Goal: Find specific page/section: Find specific page/section

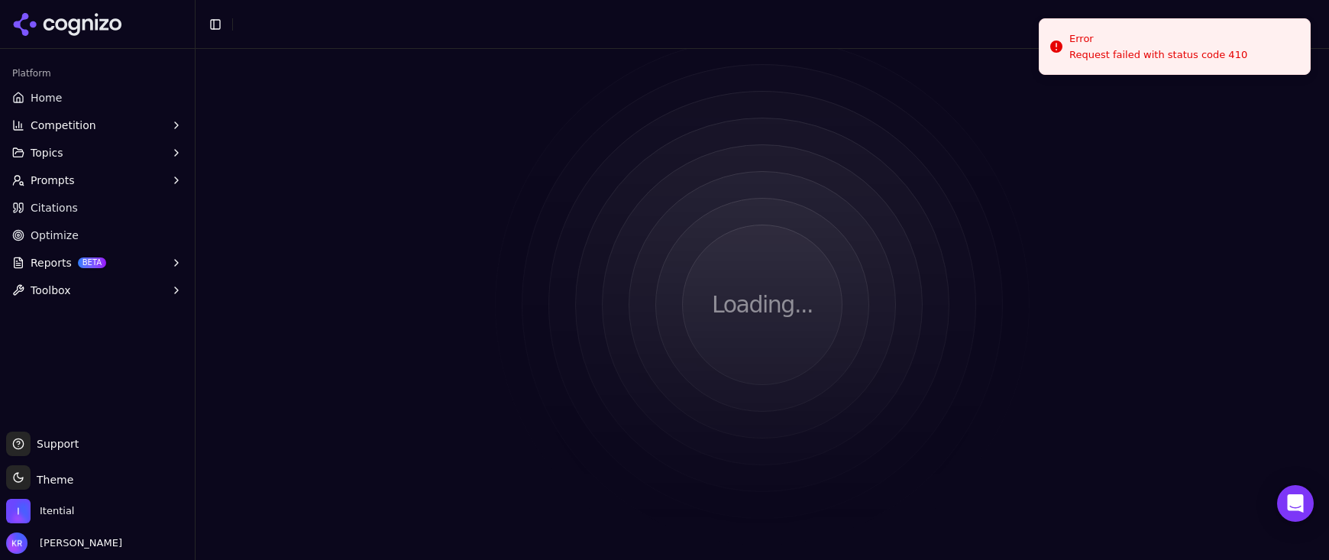
click at [95, 104] on link "Home" at bounding box center [97, 98] width 183 height 24
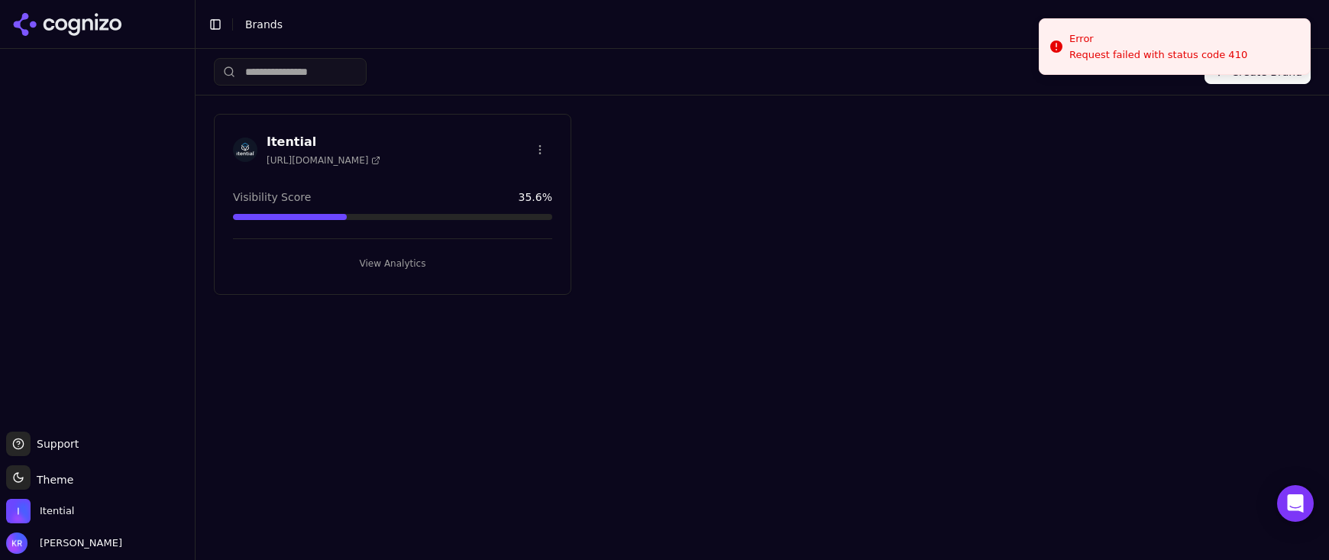
click at [414, 168] on div "Itential [URL][DOMAIN_NAME] Visibility Score 35.6 % View Analytics" at bounding box center [392, 204] width 357 height 181
click at [390, 251] on button "View Analytics" at bounding box center [392, 263] width 319 height 24
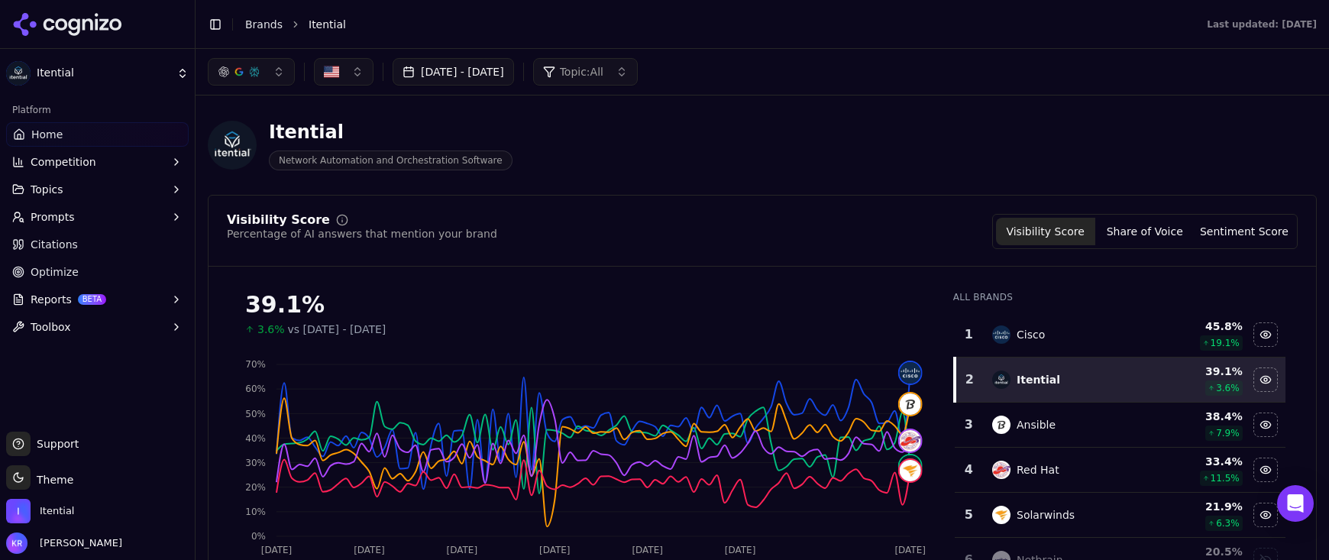
click at [57, 216] on span "Prompts" at bounding box center [53, 216] width 44 height 15
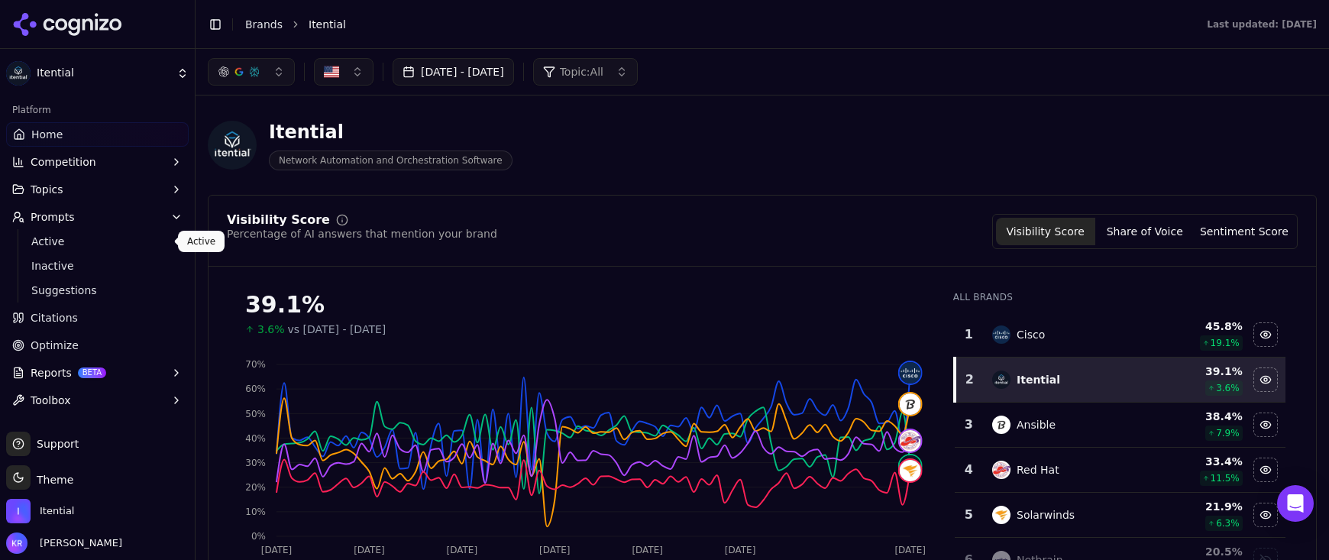
click at [76, 240] on span "Active" at bounding box center [97, 241] width 133 height 15
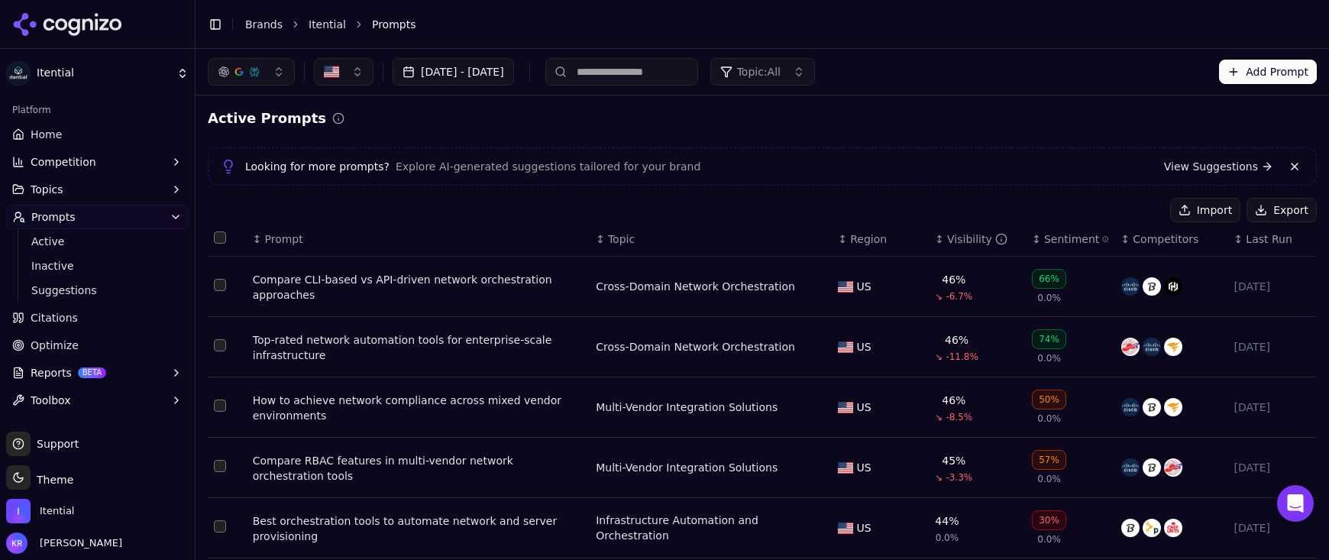
scroll to position [5, 0]
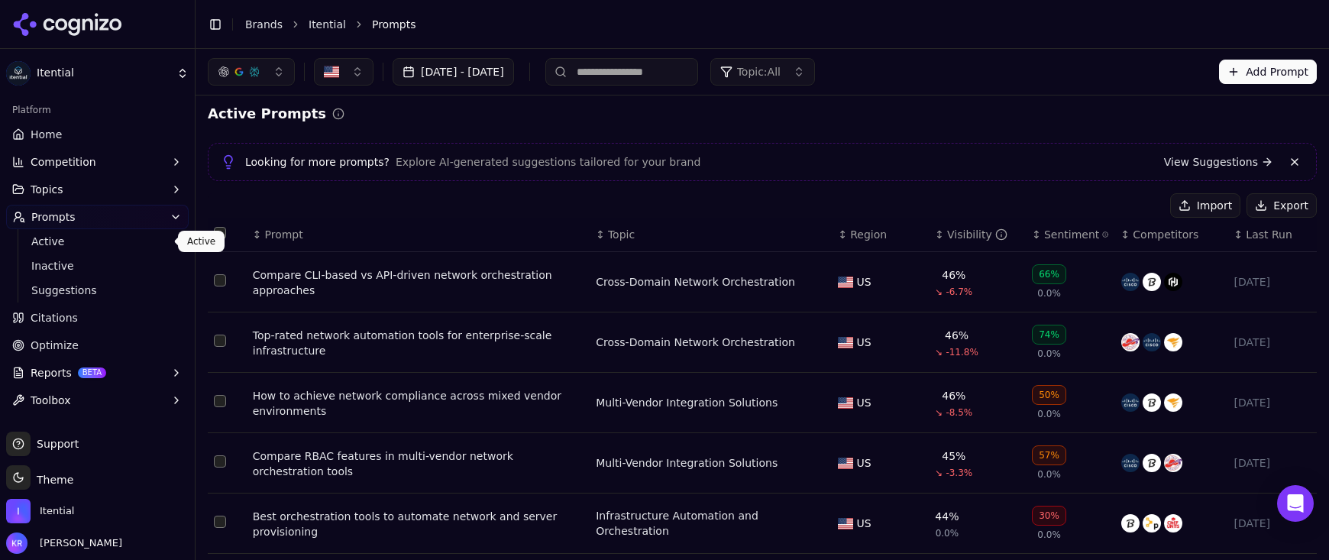
click at [632, 282] on div "Cross-Domain Network Orchestration" at bounding box center [695, 281] width 199 height 15
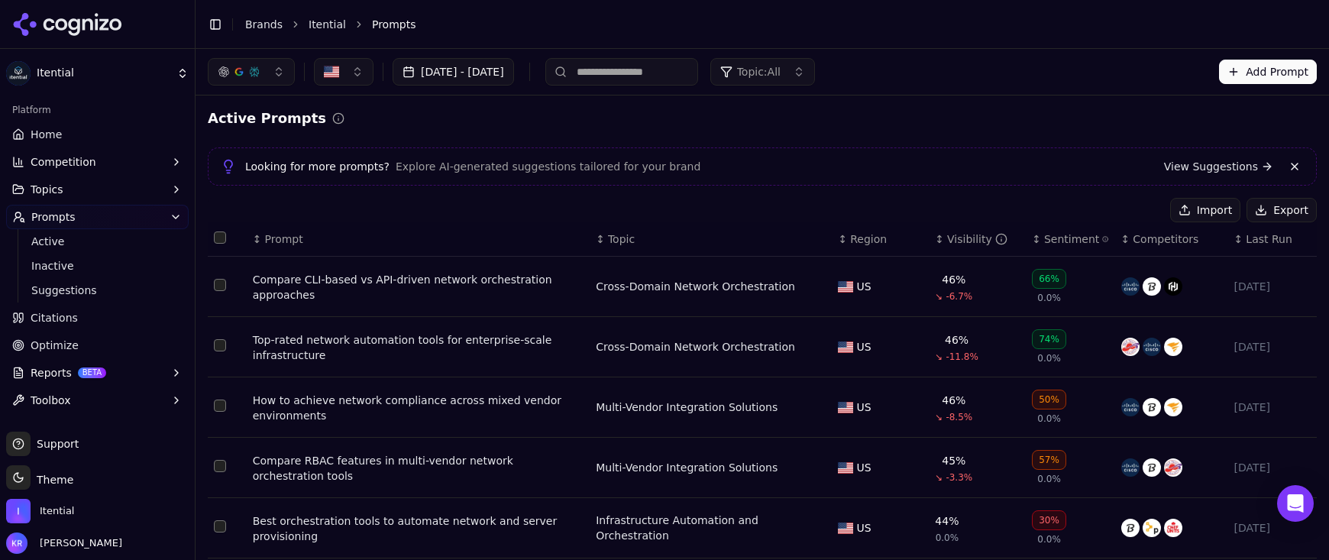
scroll to position [5, 0]
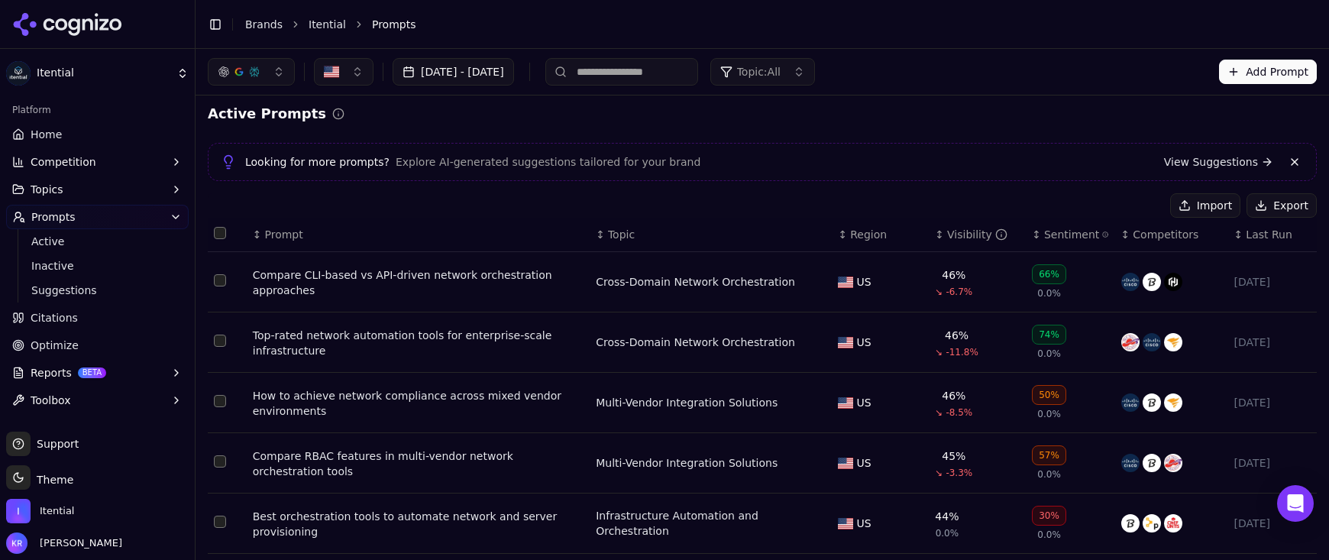
click at [780, 71] on span "Topic: All" at bounding box center [759, 71] width 44 height 15
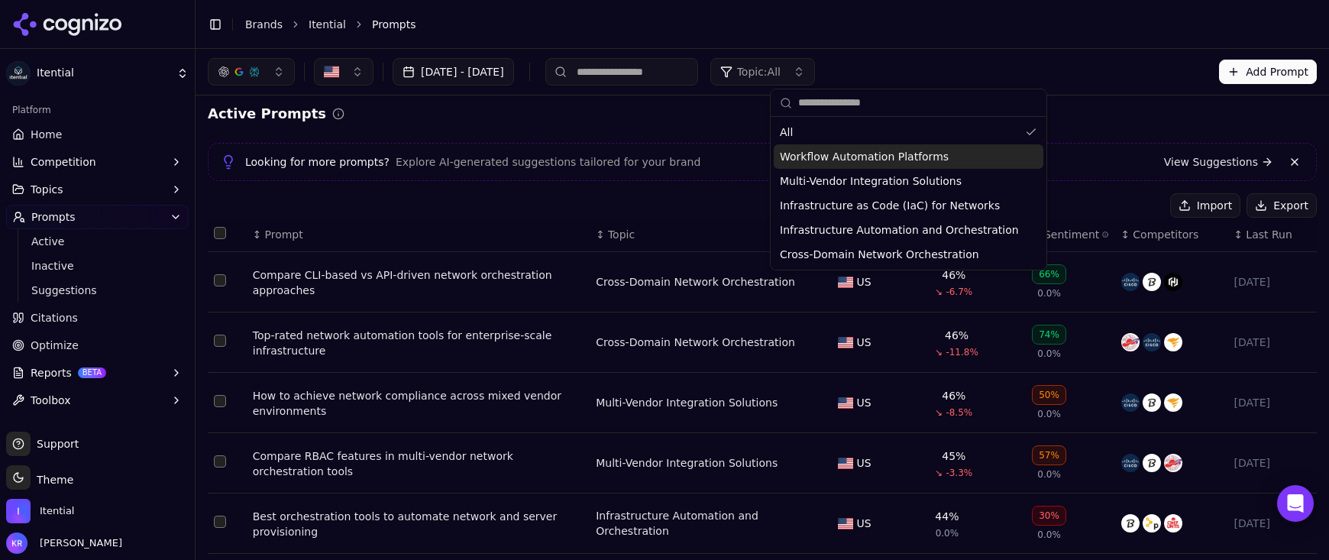
click at [841, 153] on span "Workflow Automation Platforms" at bounding box center [864, 156] width 169 height 15
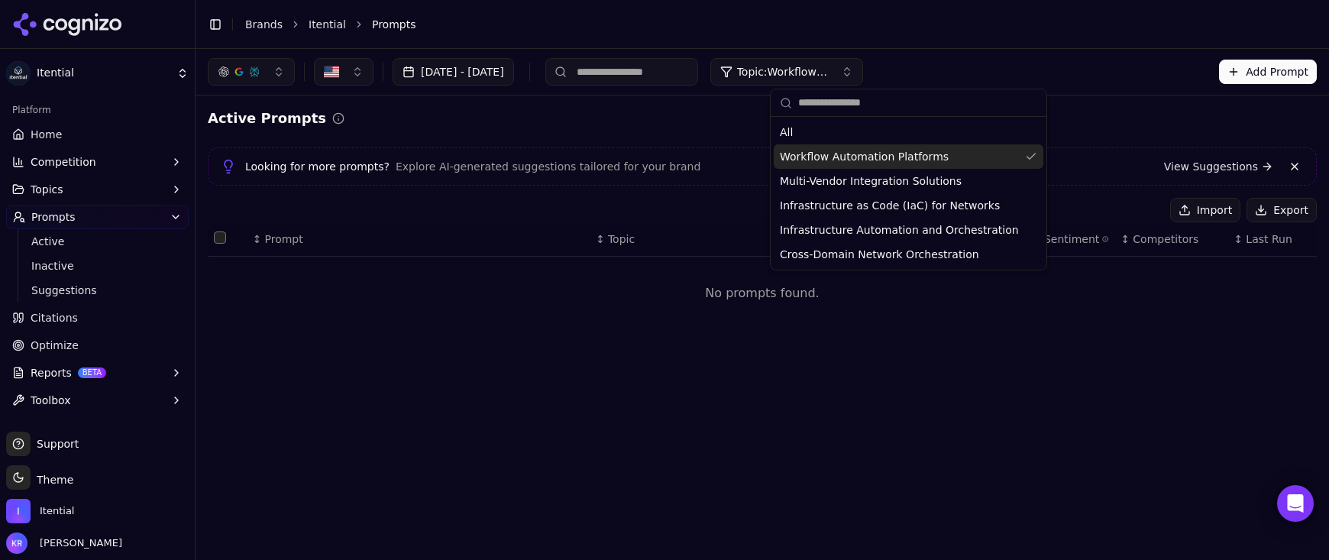
click at [591, 318] on td "No prompts found." at bounding box center [762, 293] width 1109 height 73
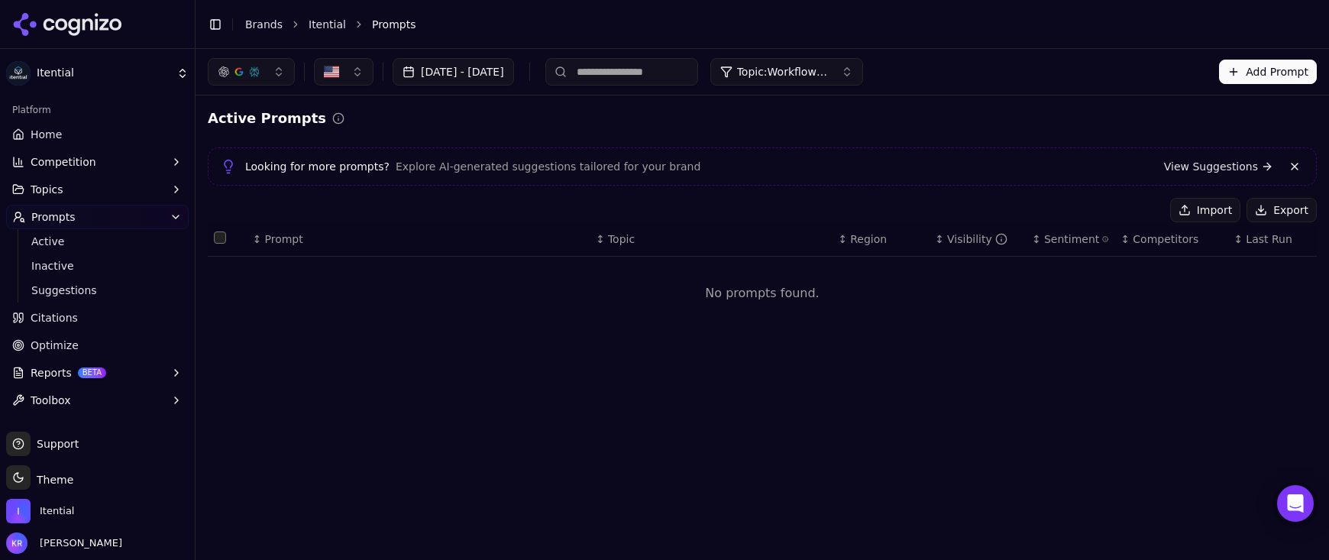
click at [829, 73] on span "Topic: Workflow Automation Platforms" at bounding box center [783, 71] width 92 height 15
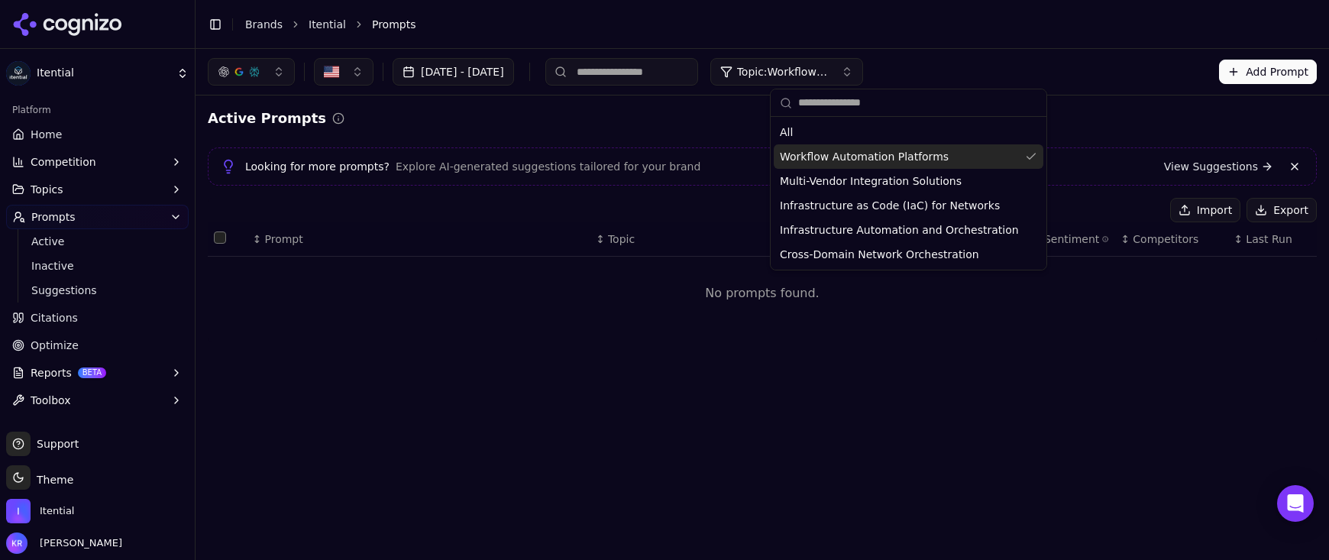
click at [645, 144] on div "Active Prompts Looking for more prompts? Explore AI-generated suggestions tailo…" at bounding box center [762, 225] width 1109 height 234
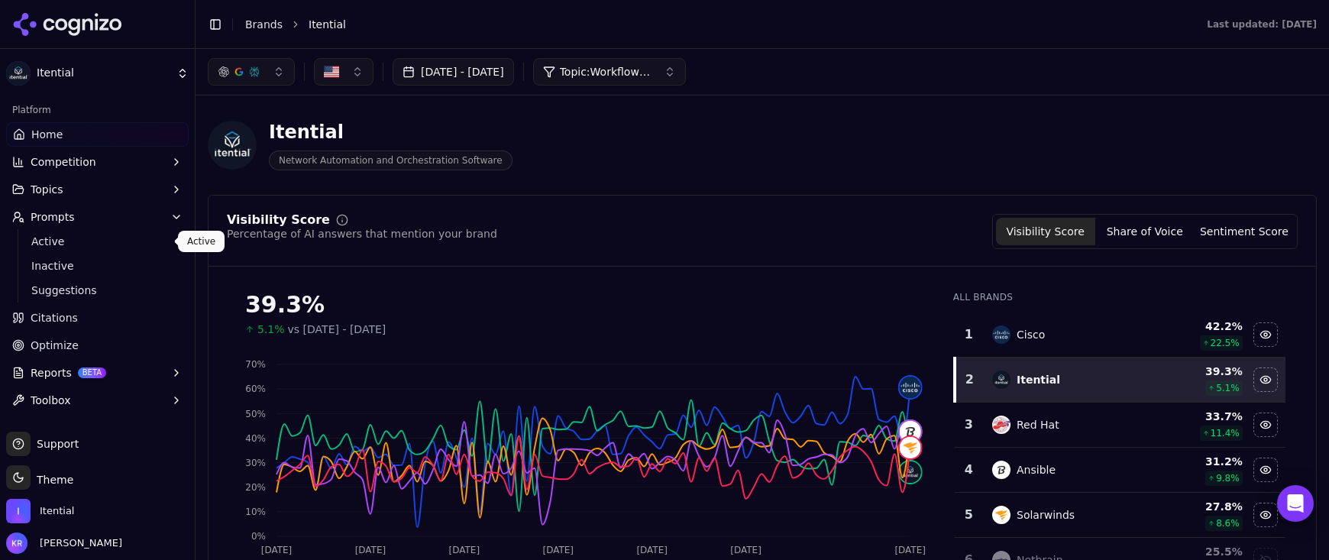
click at [64, 239] on span "Active" at bounding box center [97, 241] width 133 height 15
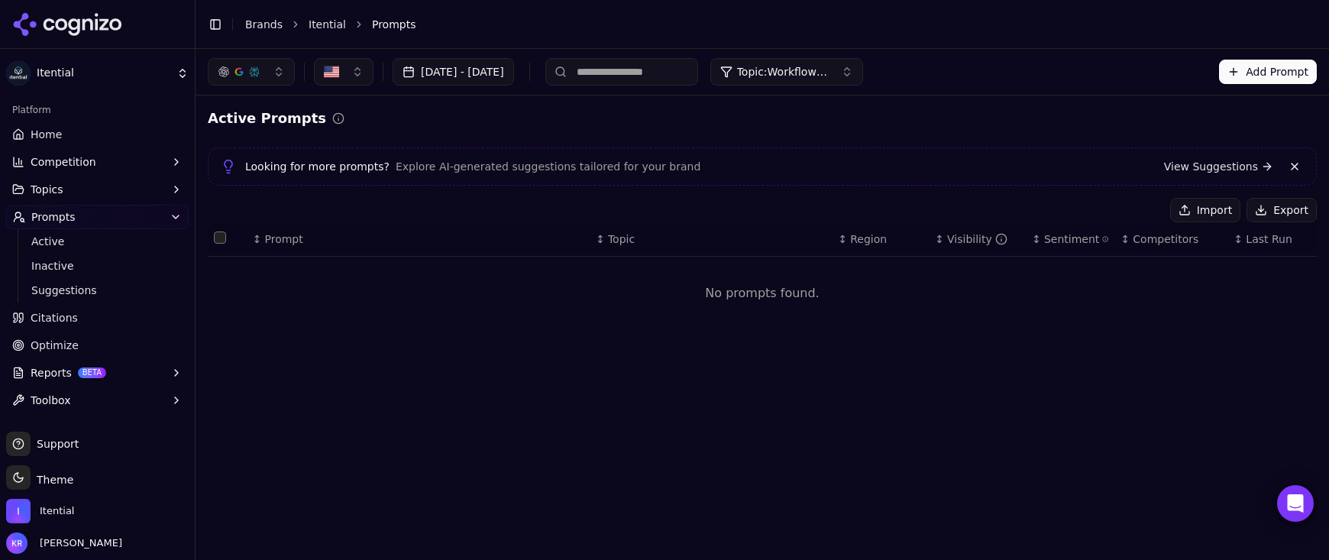
click at [829, 75] on span "Topic: Workflow Automation Platforms" at bounding box center [783, 71] width 92 height 15
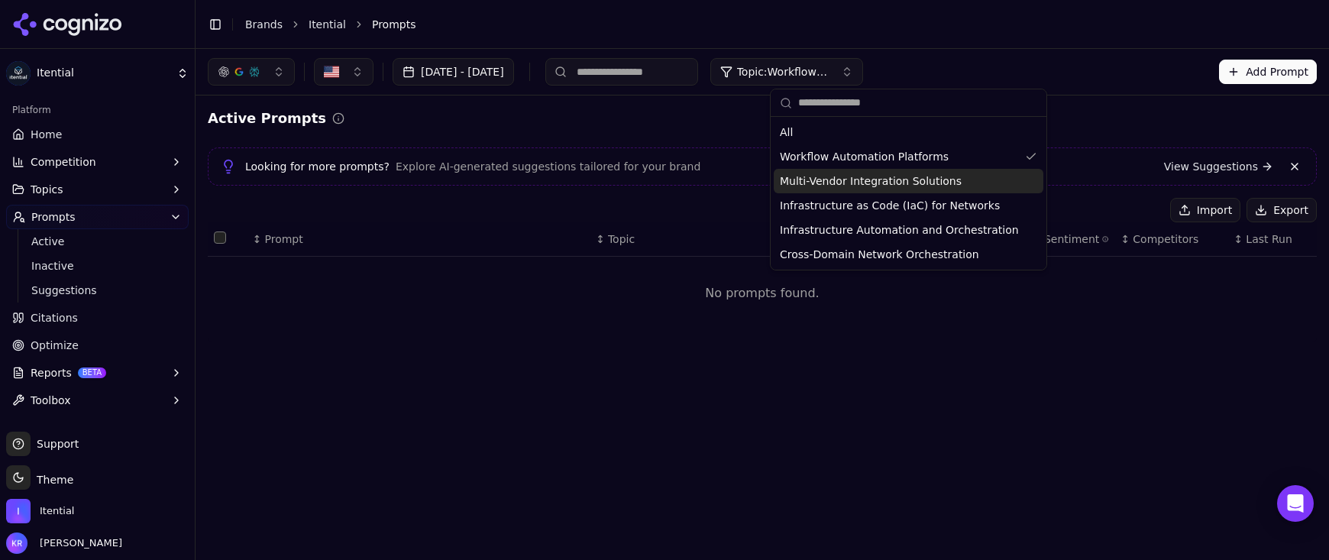
click at [837, 178] on span "Multi-Vendor Integration Solutions" at bounding box center [871, 180] width 182 height 15
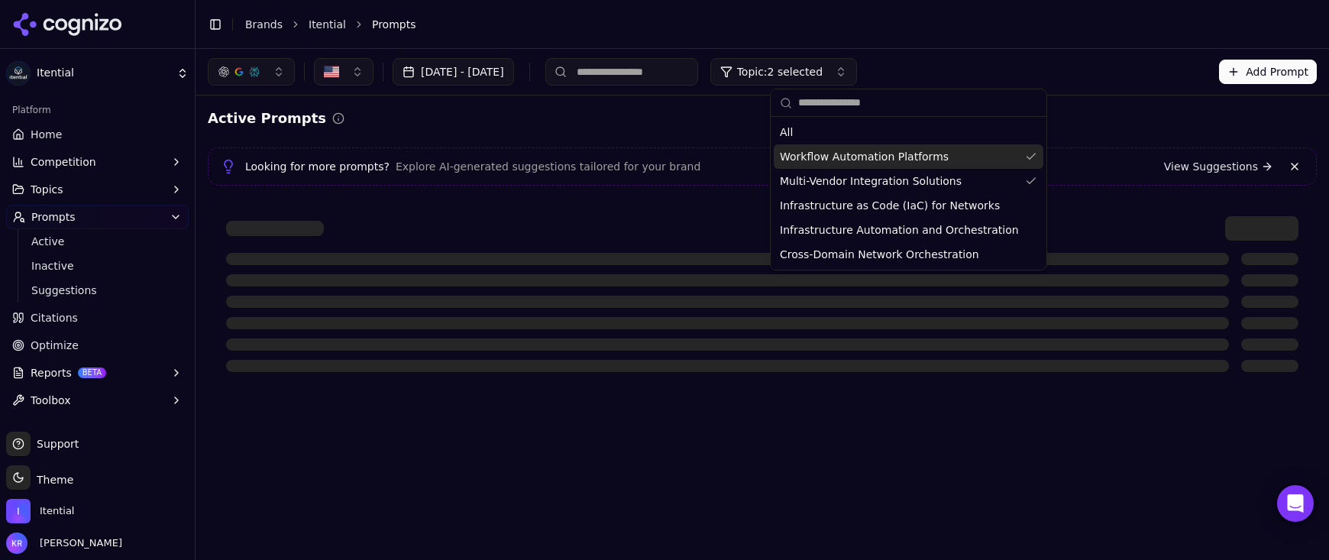
click at [897, 153] on span "Workflow Automation Platforms" at bounding box center [864, 156] width 169 height 15
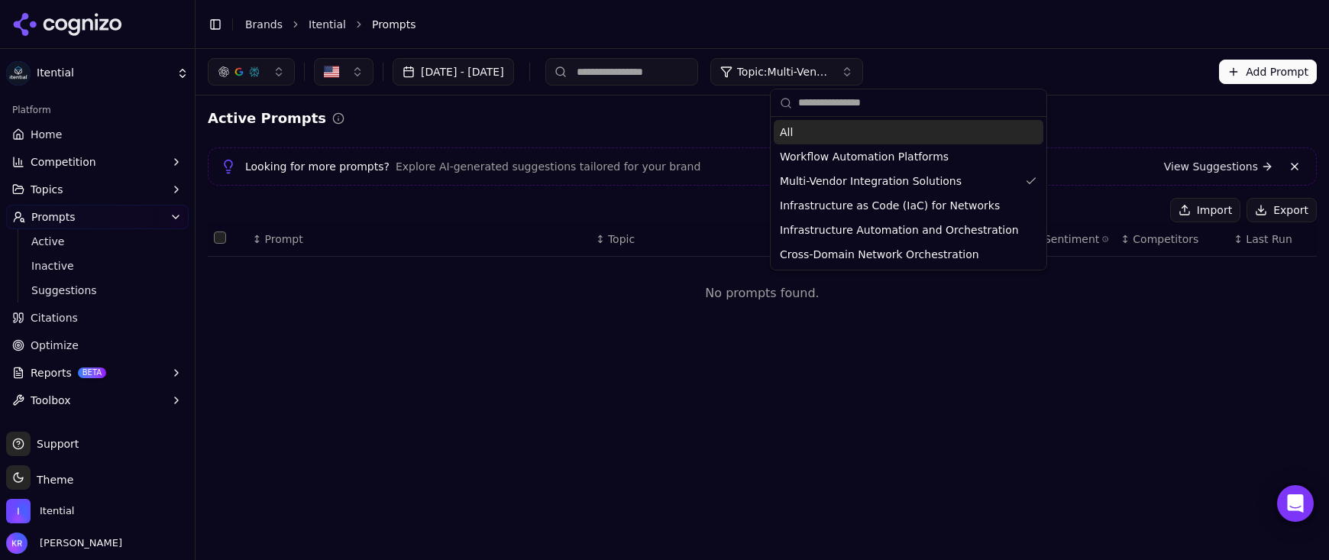
click at [812, 137] on div "All" at bounding box center [909, 132] width 270 height 24
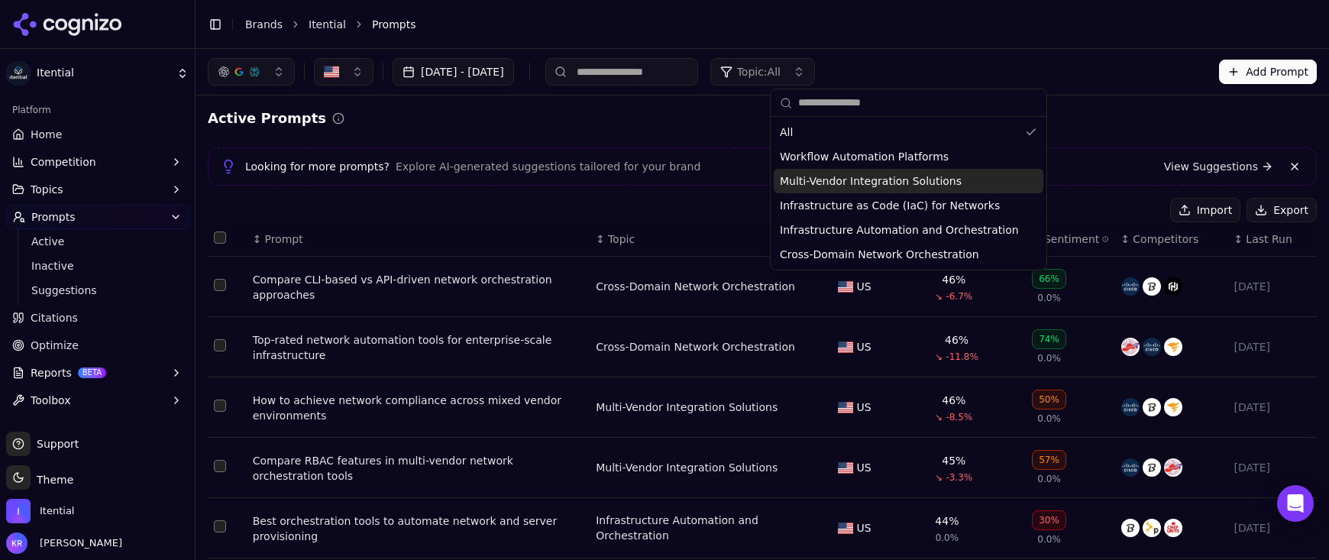
click at [69, 141] on link "Home" at bounding box center [97, 134] width 183 height 24
